Goal: Find specific page/section: Find specific page/section

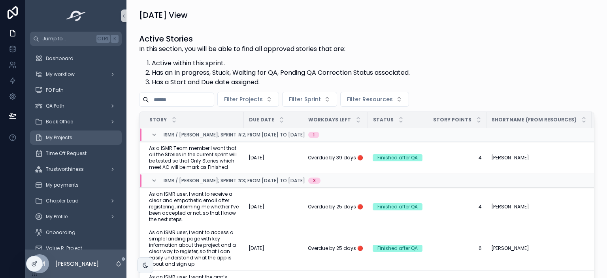
click at [69, 136] on span "My Projects" at bounding box center [59, 137] width 26 height 6
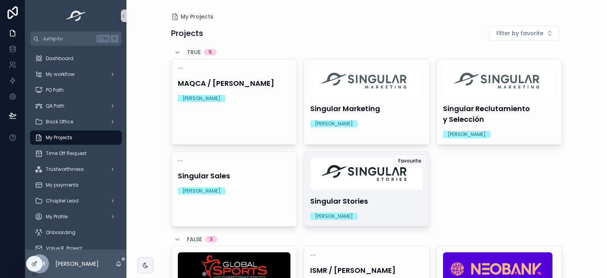
click at [385, 186] on img "scrollable content" at bounding box center [366, 174] width 113 height 32
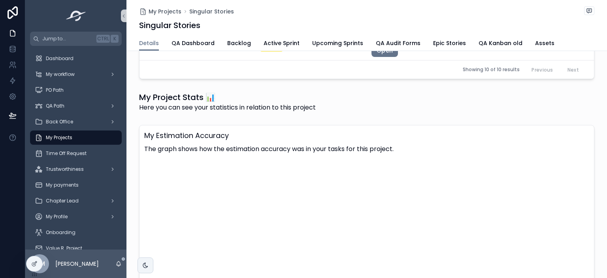
scroll to position [929, 0]
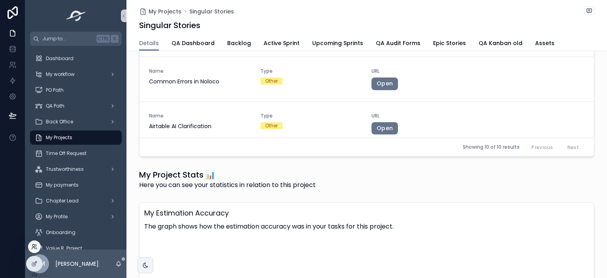
click at [36, 248] on icon at bounding box center [34, 246] width 6 height 6
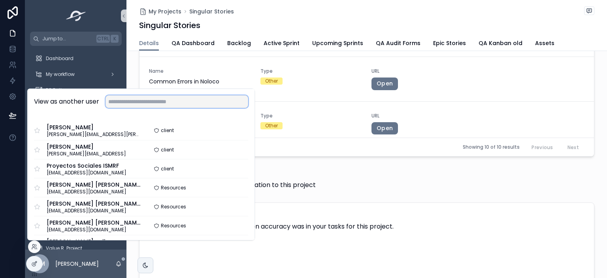
click at [122, 104] on input "text" at bounding box center [177, 101] width 143 height 13
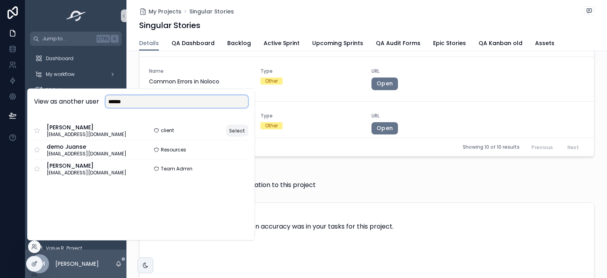
type input "******"
click at [243, 131] on button "Select" at bounding box center [237, 130] width 22 height 11
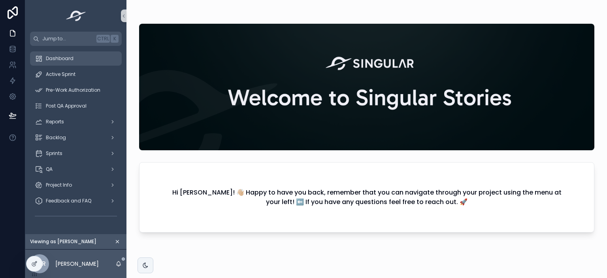
click at [81, 62] on div "Dashboard" at bounding box center [76, 58] width 82 height 13
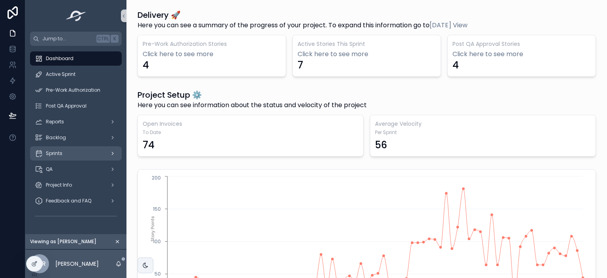
click at [72, 147] on div "Sprints" at bounding box center [76, 153] width 82 height 13
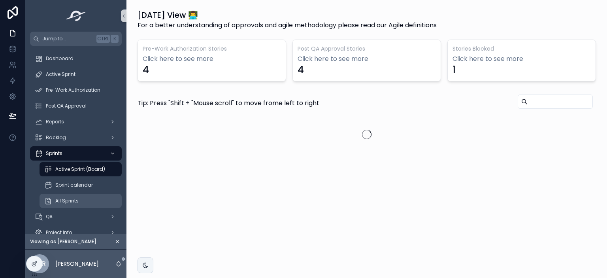
click at [77, 201] on span "All Sprints" at bounding box center [66, 201] width 23 height 6
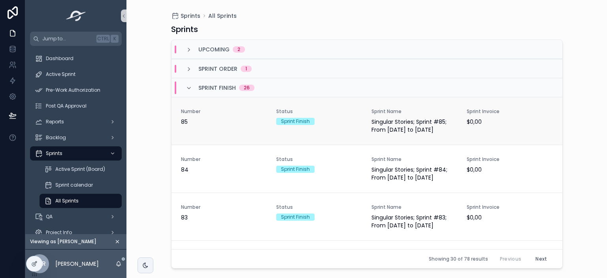
click at [247, 131] on div "Number 85" at bounding box center [224, 120] width 86 height 25
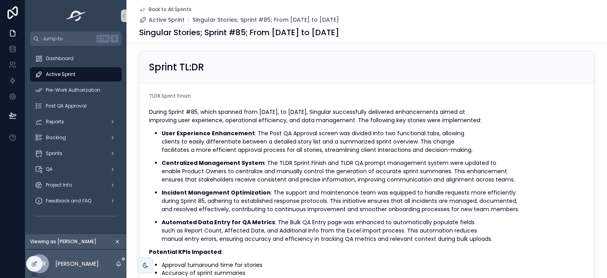
scroll to position [209, 0]
click at [32, 249] on icon at bounding box center [34, 246] width 6 height 6
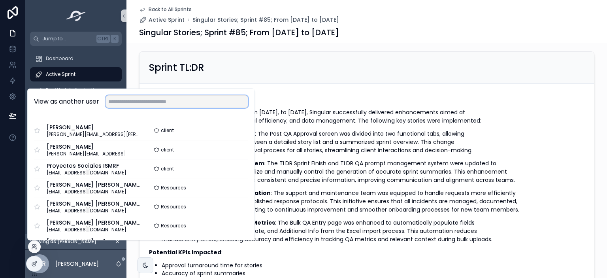
click at [166, 104] on input "text" at bounding box center [177, 101] width 143 height 13
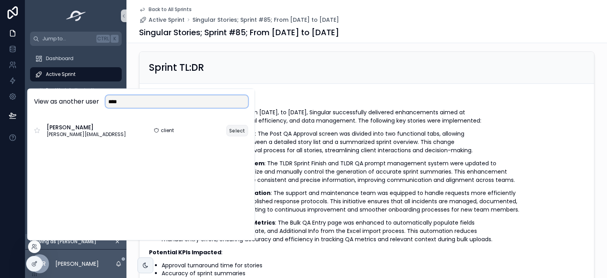
type input "****"
click at [236, 131] on button "Select" at bounding box center [237, 130] width 22 height 11
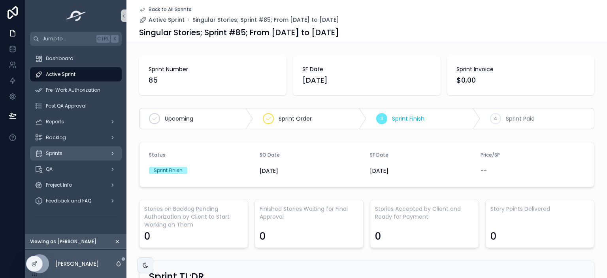
click at [77, 153] on div "Sprints" at bounding box center [76, 153] width 82 height 13
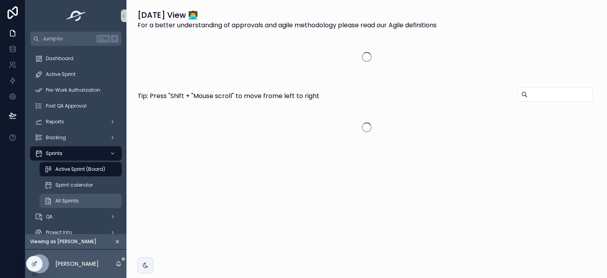
click at [75, 197] on div "All Sprints" at bounding box center [80, 200] width 73 height 13
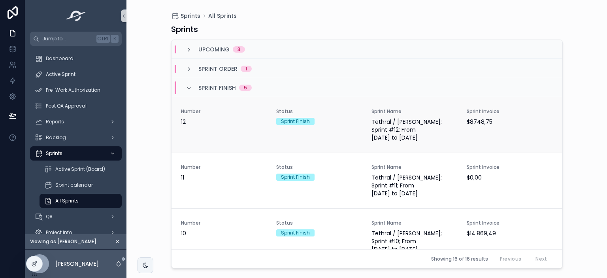
click at [228, 134] on div "Number 12" at bounding box center [224, 124] width 86 height 33
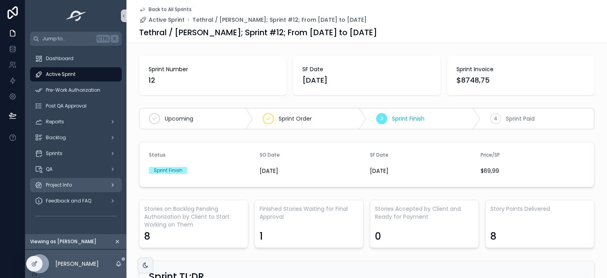
click at [64, 182] on span "Project Info" at bounding box center [59, 185] width 26 height 6
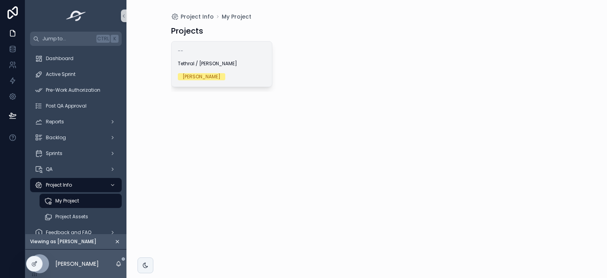
click at [221, 61] on span "Tethral / John Lunsford" at bounding box center [222, 63] width 88 height 6
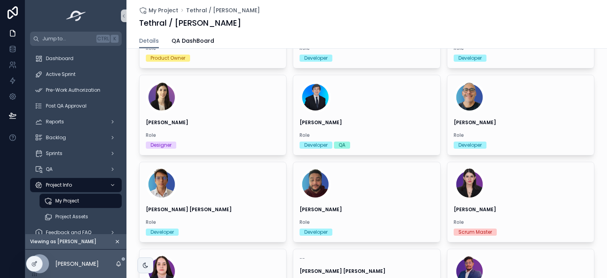
scroll to position [154, 0]
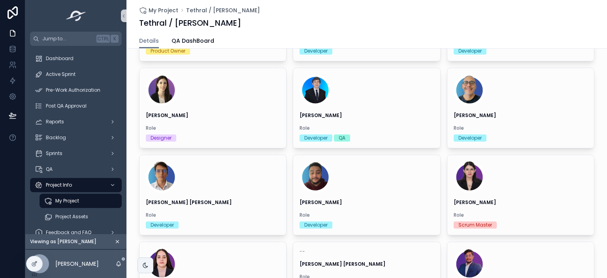
click at [589, 152] on div "Gerardo Role Product Owner Maximiliano Role Developer Roger Role Developer Flor…" at bounding box center [366, 240] width 455 height 519
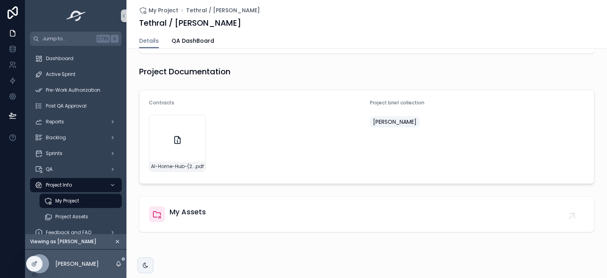
scroll to position [683, 0]
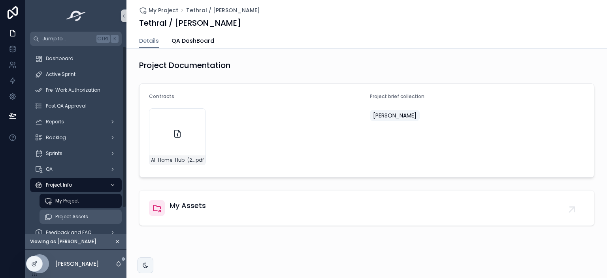
click at [72, 220] on div "Project Assets" at bounding box center [80, 216] width 73 height 13
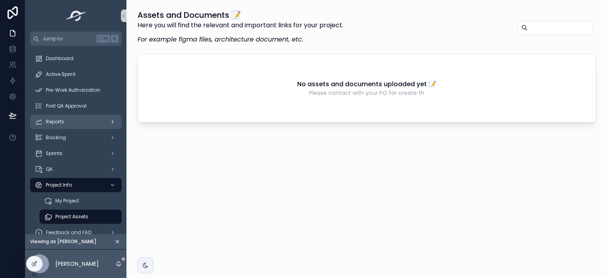
click at [64, 119] on span "Reports" at bounding box center [55, 122] width 18 height 6
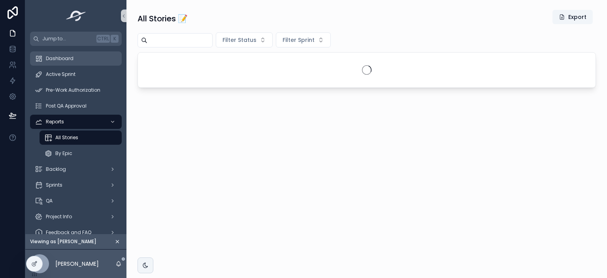
click at [65, 64] on div "Dashboard" at bounding box center [76, 58] width 82 height 13
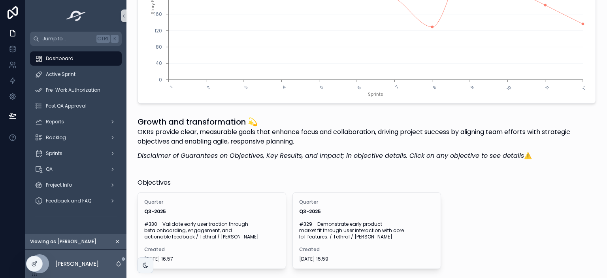
scroll to position [284, 0]
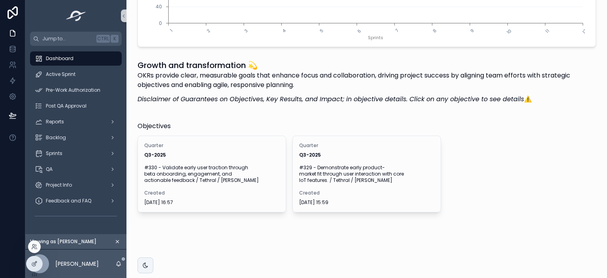
click at [34, 250] on div at bounding box center [34, 246] width 13 height 13
click at [37, 248] on icon at bounding box center [34, 246] width 6 height 6
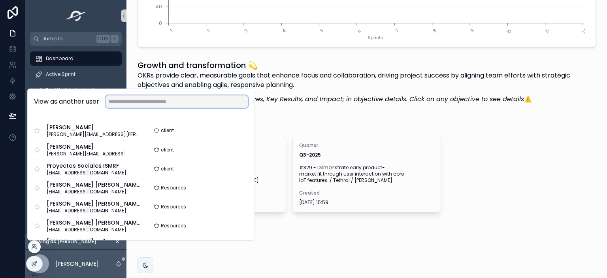
click at [169, 99] on input "text" at bounding box center [177, 101] width 143 height 13
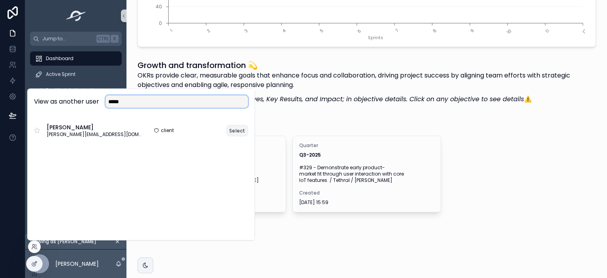
type input "*****"
click at [240, 132] on button "Select" at bounding box center [237, 130] width 22 height 11
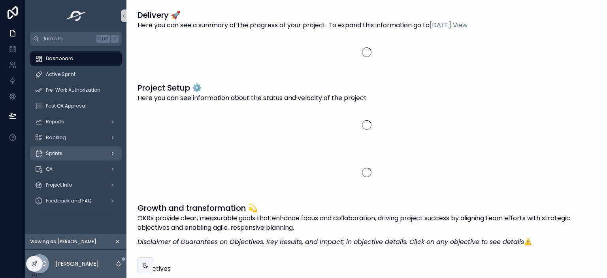
click at [70, 155] on div "Sprints" at bounding box center [76, 153] width 82 height 13
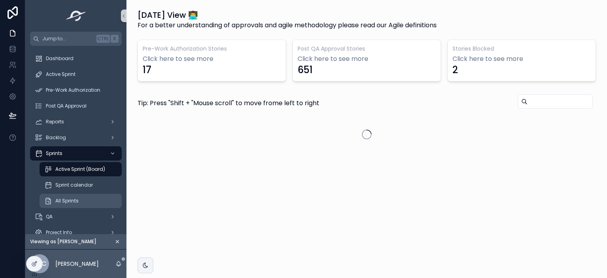
click at [77, 200] on span "All Sprints" at bounding box center [66, 201] width 23 height 6
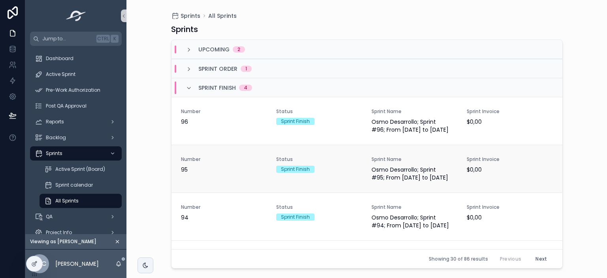
click at [247, 167] on span "95" at bounding box center [224, 170] width 86 height 8
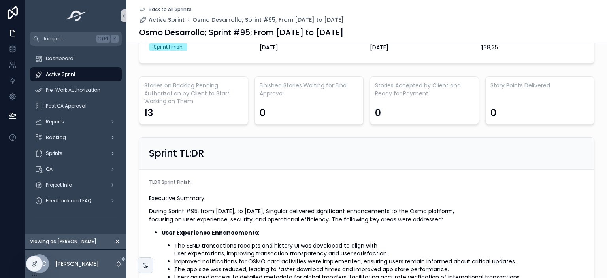
scroll to position [123, 0]
click at [74, 153] on div "Sprints" at bounding box center [76, 153] width 82 height 13
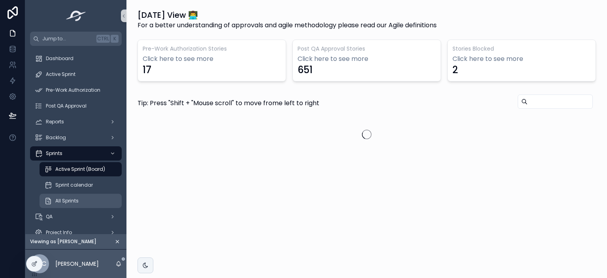
click at [74, 198] on span "All Sprints" at bounding box center [66, 201] width 23 height 6
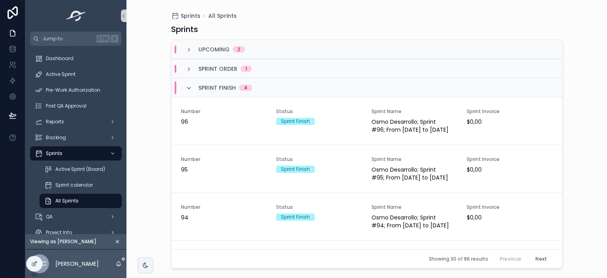
click at [186, 88] on icon "scrollable content" at bounding box center [189, 88] width 6 height 6
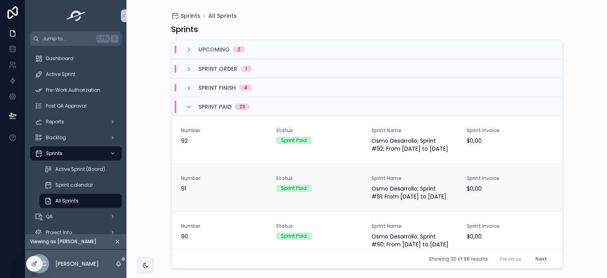
click at [341, 189] on div "Sprint Paid" at bounding box center [319, 188] width 86 height 7
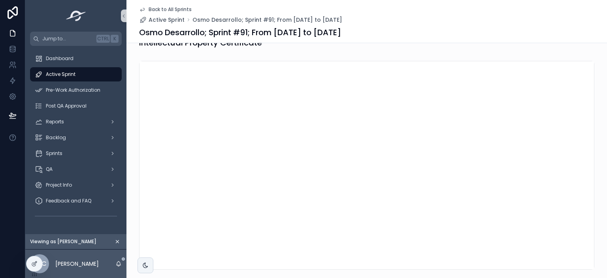
scroll to position [845, 0]
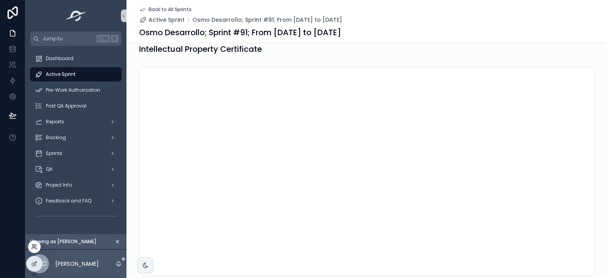
click at [35, 249] on icon at bounding box center [34, 246] width 6 height 6
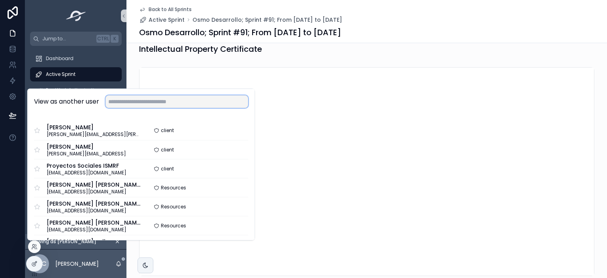
click at [116, 102] on input "text" at bounding box center [177, 101] width 143 height 13
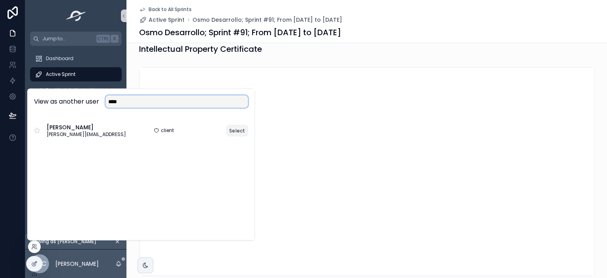
type input "****"
click at [232, 128] on button "Select" at bounding box center [237, 130] width 22 height 11
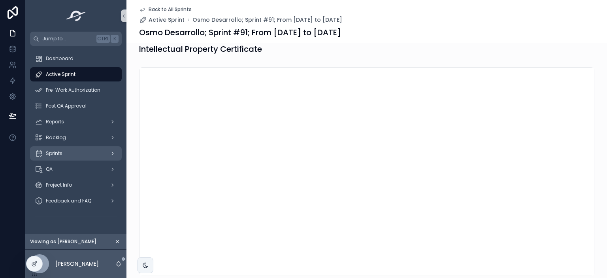
click at [57, 156] on span "Sprints" at bounding box center [54, 153] width 17 height 6
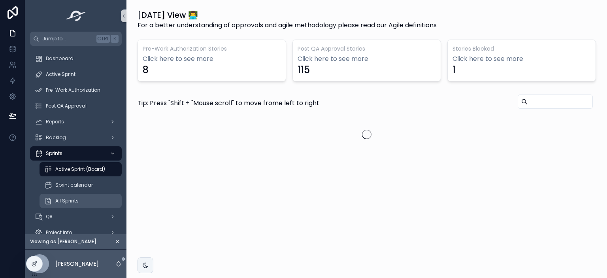
click at [68, 200] on span "All Sprints" at bounding box center [66, 201] width 23 height 6
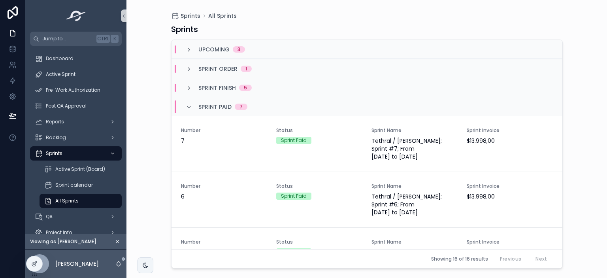
click at [68, 200] on span "All Sprints" at bounding box center [66, 201] width 23 height 6
click at [238, 147] on div "Number 7" at bounding box center [224, 143] width 86 height 33
